Goal: Navigation & Orientation: Find specific page/section

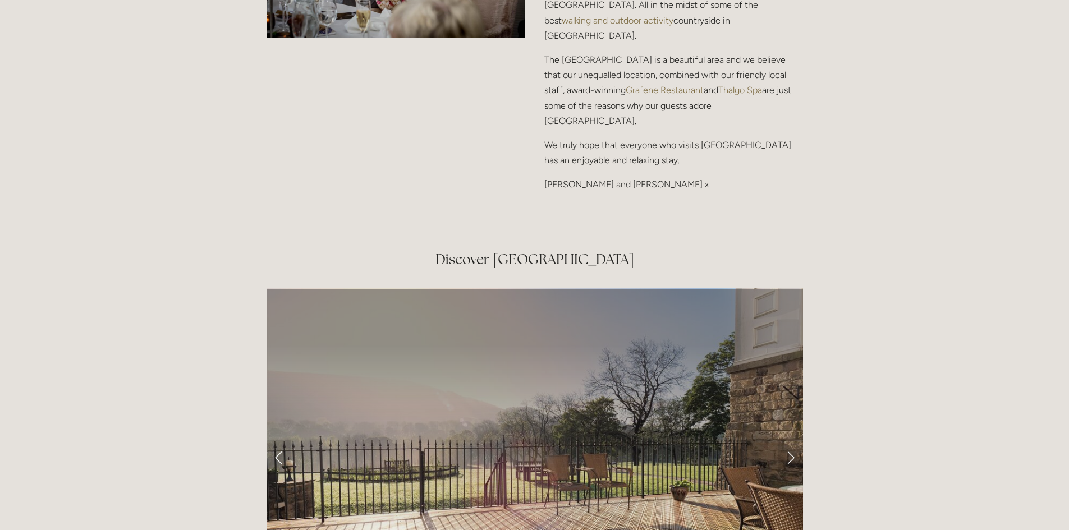
scroll to position [1807, 0]
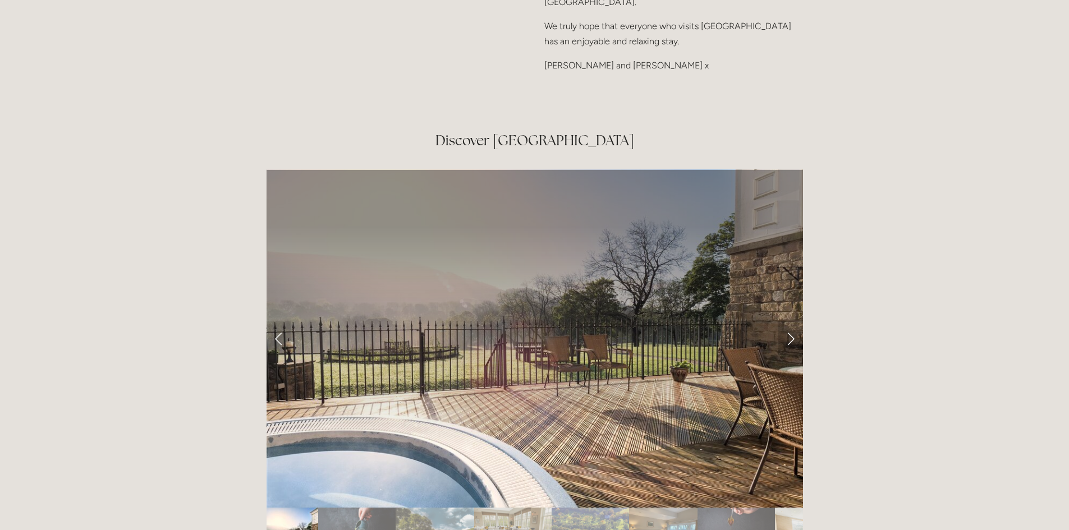
click at [789, 321] on link "Next Slide" at bounding box center [790, 338] width 25 height 34
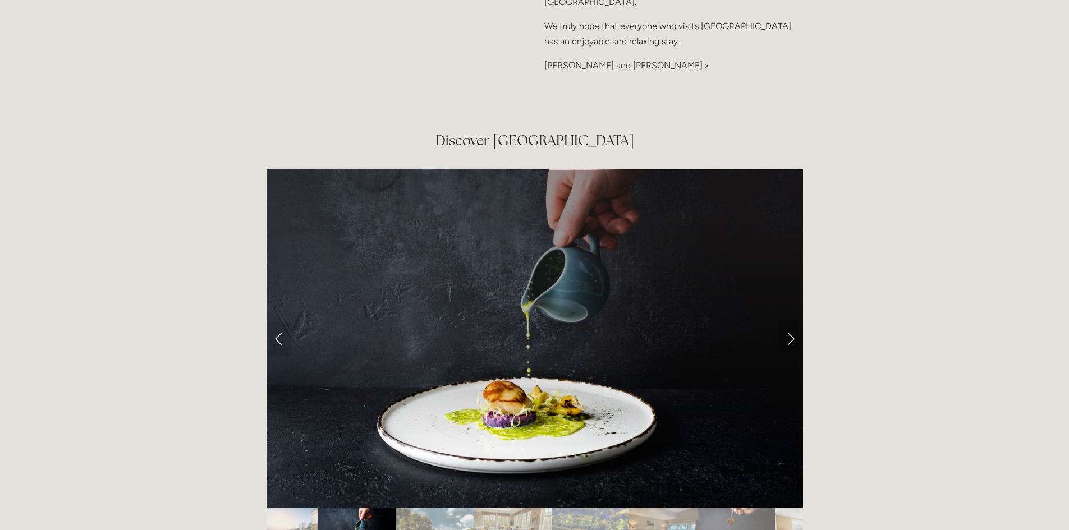
click at [789, 321] on link "Next Slide" at bounding box center [790, 338] width 25 height 34
click at [786, 321] on link "Next Slide" at bounding box center [790, 338] width 25 height 34
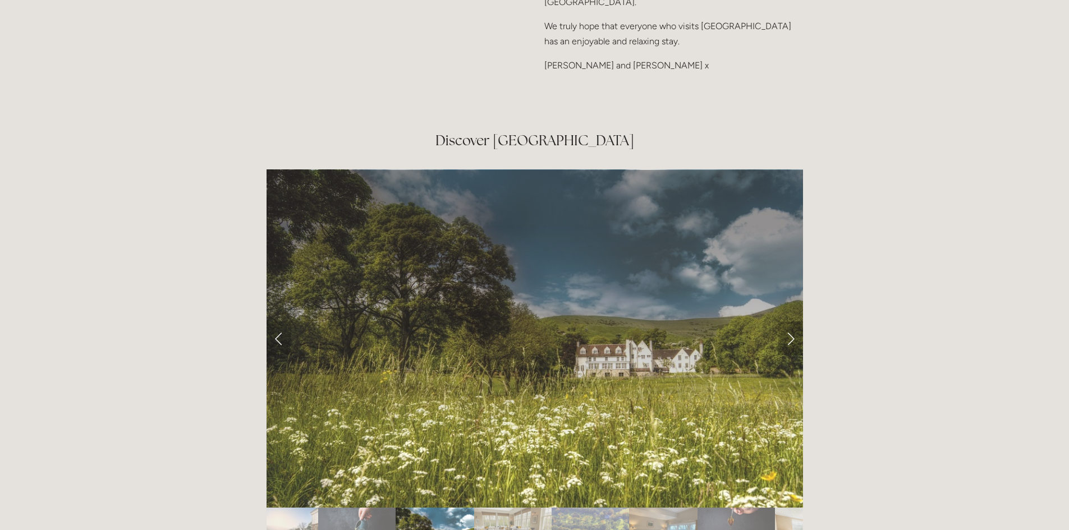
click at [795, 321] on link "Next Slide" at bounding box center [790, 338] width 25 height 34
click at [793, 321] on link "Next Slide" at bounding box center [790, 338] width 25 height 34
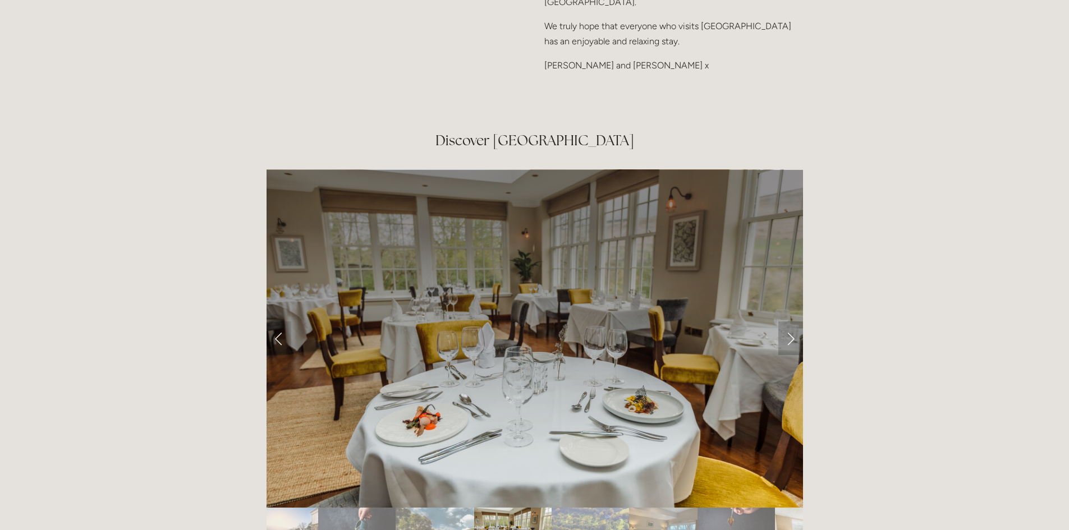
click at [795, 321] on link "Next Slide" at bounding box center [790, 338] width 25 height 34
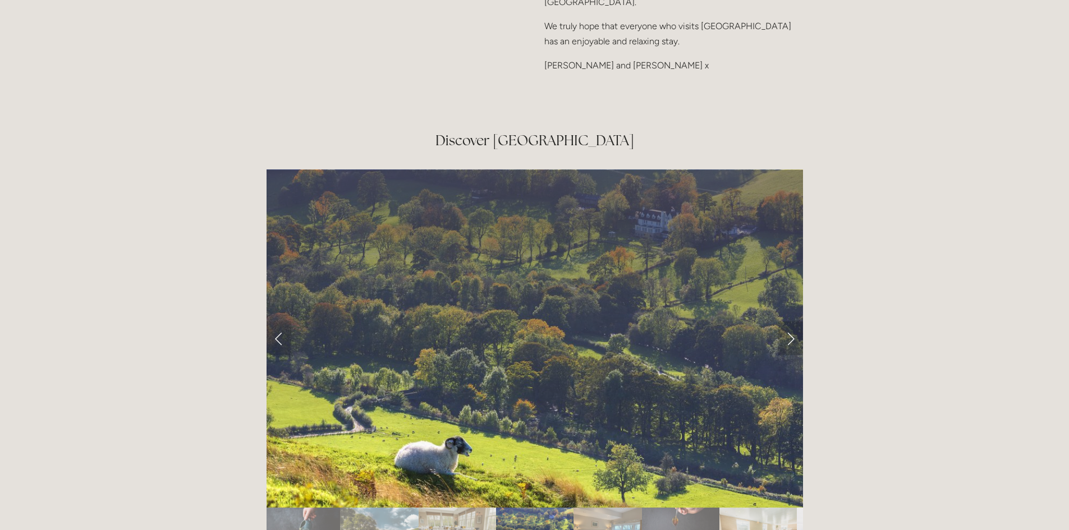
click at [795, 321] on link "Next Slide" at bounding box center [790, 338] width 25 height 34
click at [790, 321] on link "Next Slide" at bounding box center [790, 338] width 25 height 34
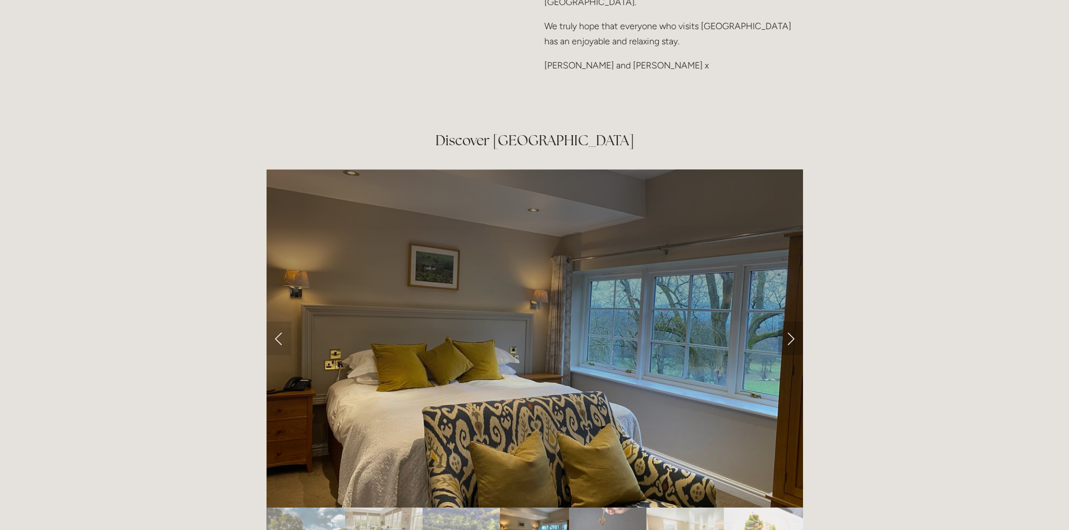
click at [790, 321] on link "Next Slide" at bounding box center [790, 338] width 25 height 34
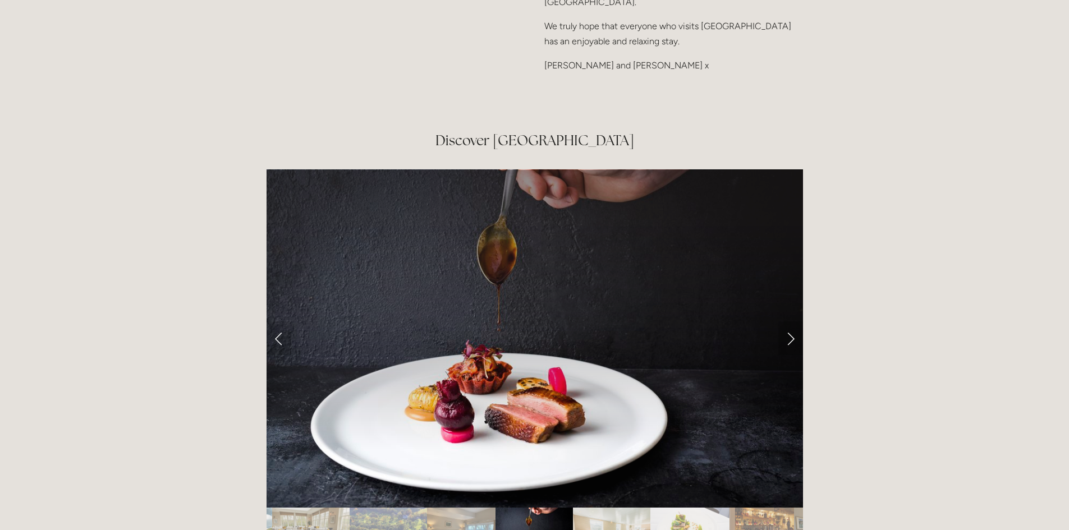
click at [790, 321] on link "Next Slide" at bounding box center [790, 338] width 25 height 34
click at [788, 321] on link "Next Slide" at bounding box center [790, 338] width 25 height 34
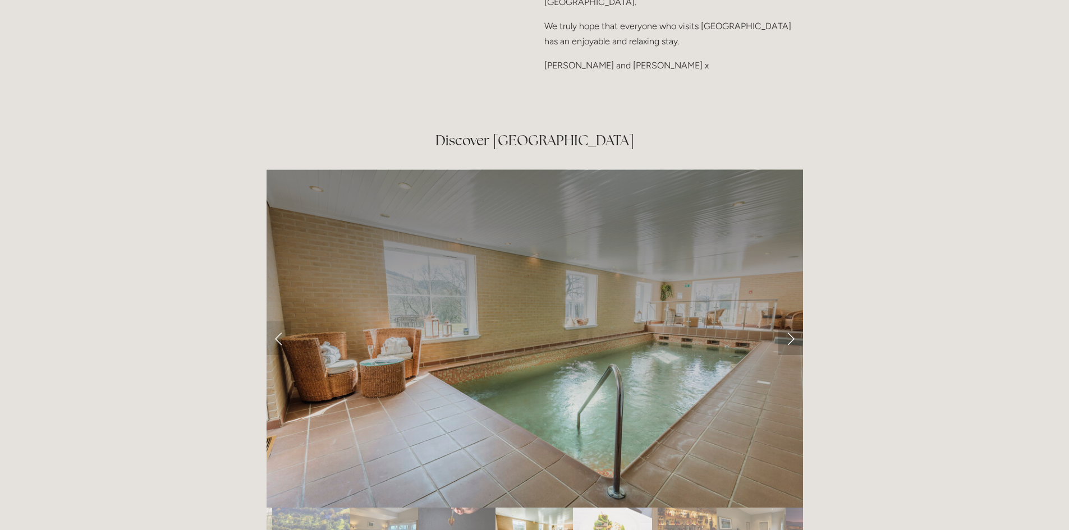
click at [792, 321] on link "Next Slide" at bounding box center [790, 338] width 25 height 34
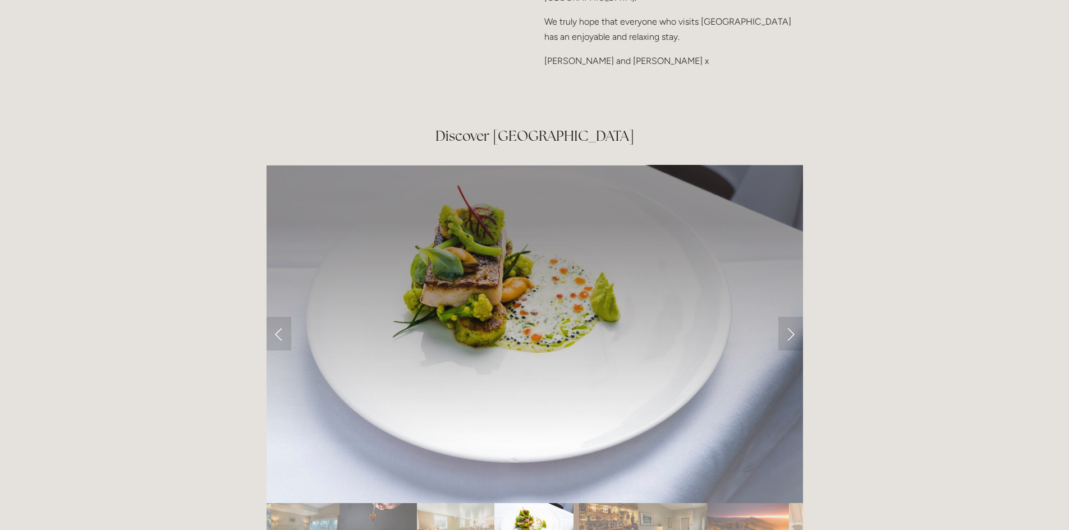
scroll to position [1816, 0]
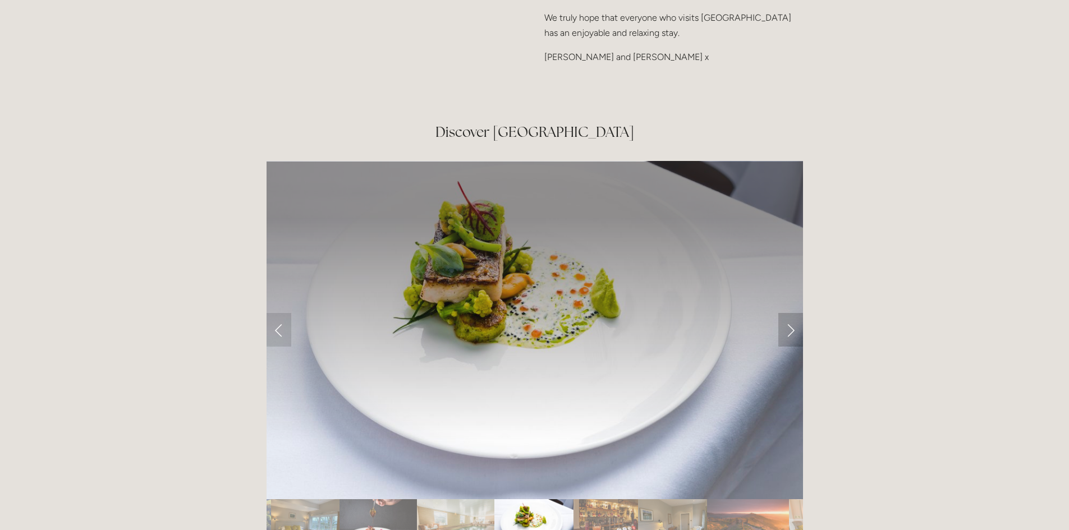
click at [792, 313] on link "Next Slide" at bounding box center [790, 330] width 25 height 34
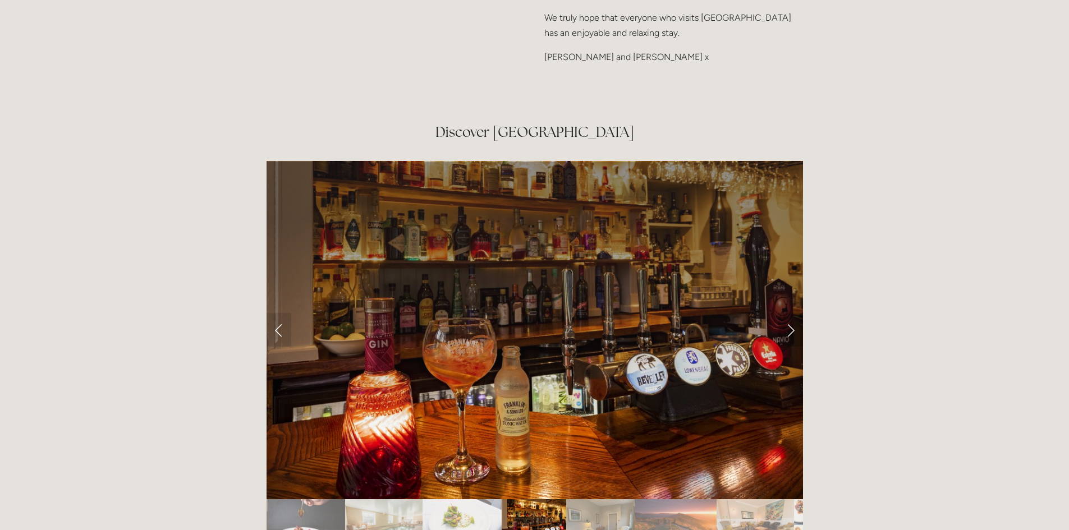
click at [792, 313] on link "Next Slide" at bounding box center [790, 330] width 25 height 34
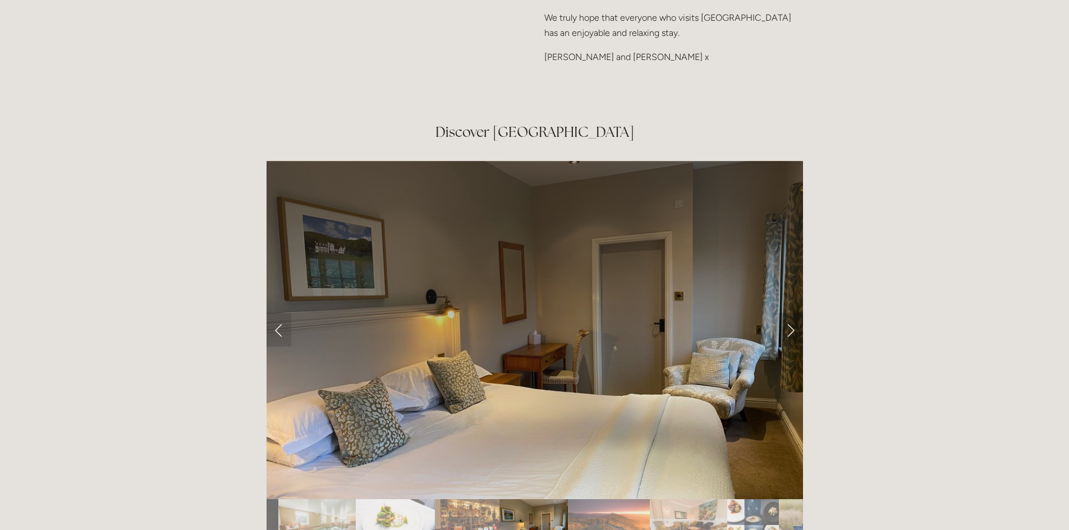
click at [788, 313] on link "Next Slide" at bounding box center [790, 330] width 25 height 34
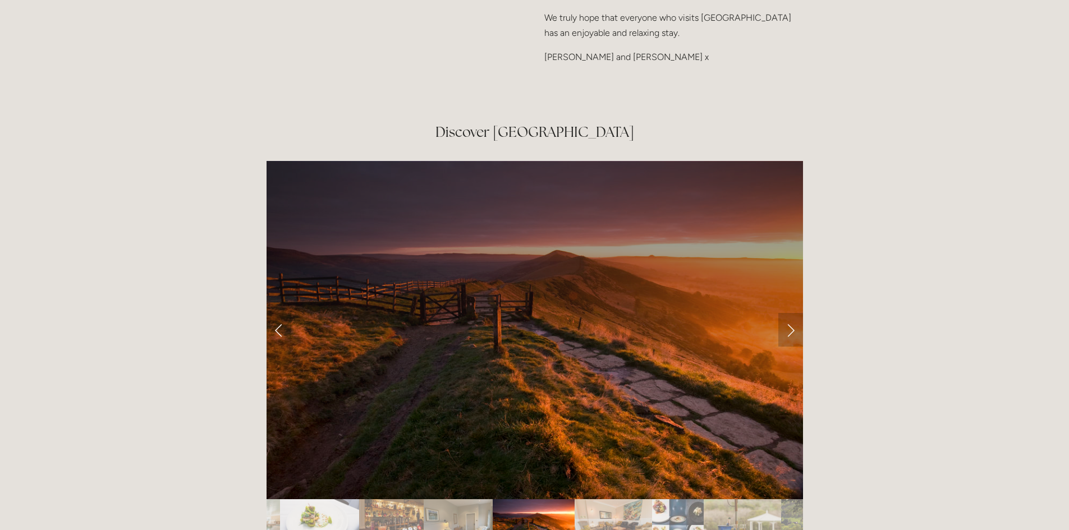
click at [788, 313] on link "Next Slide" at bounding box center [790, 330] width 25 height 34
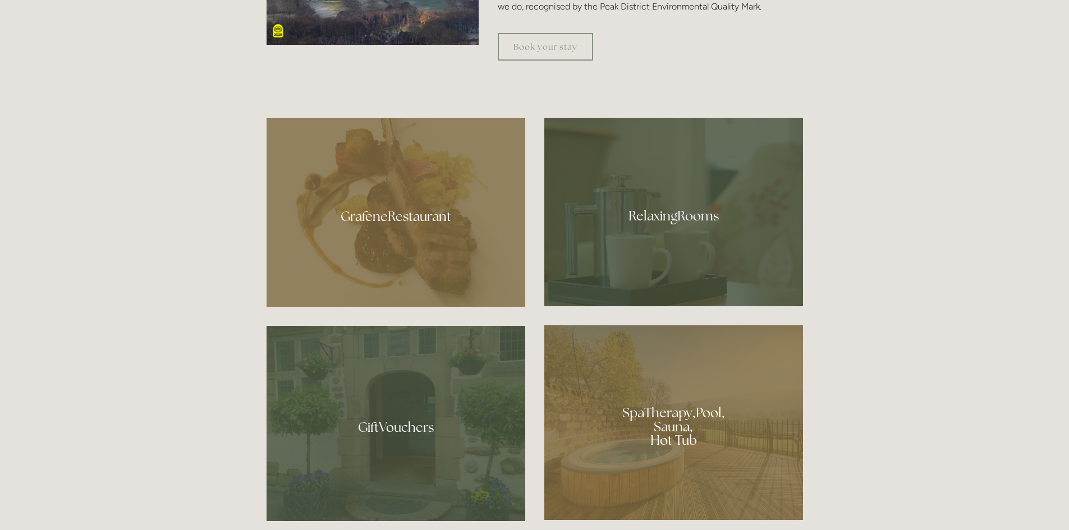
scroll to position [723, 0]
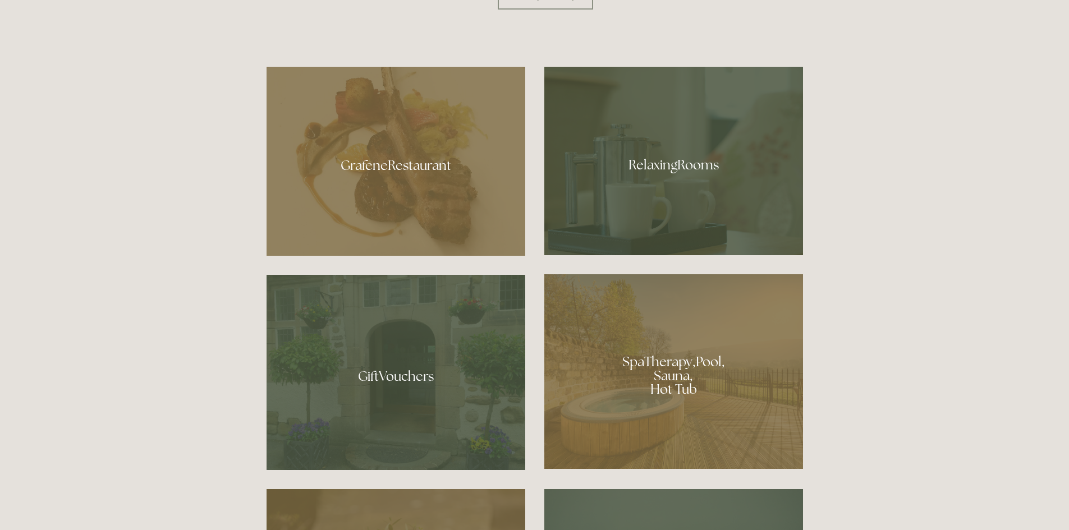
click at [432, 170] on div at bounding box center [395, 161] width 259 height 189
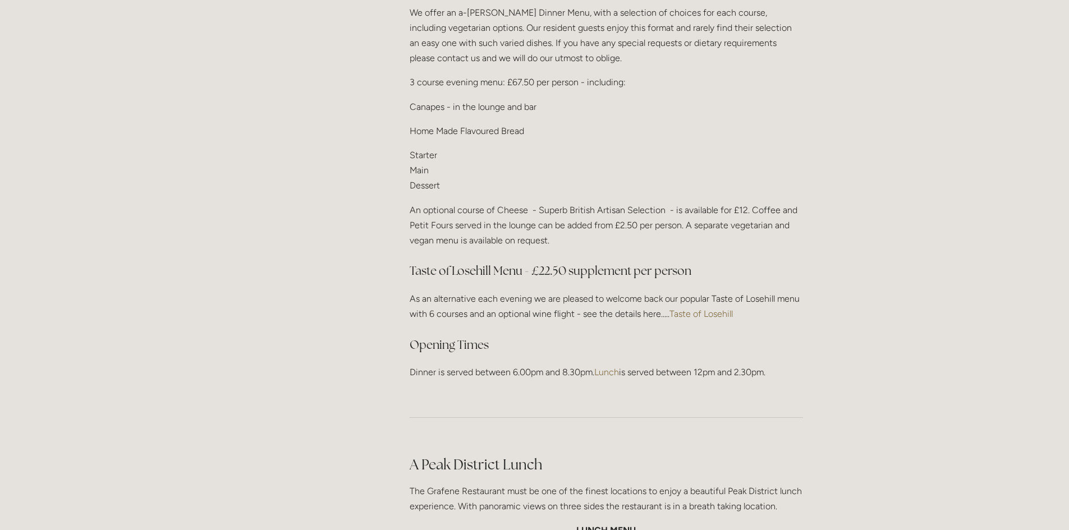
scroll to position [1452, 0]
